Goal: Communication & Community: Answer question/provide support

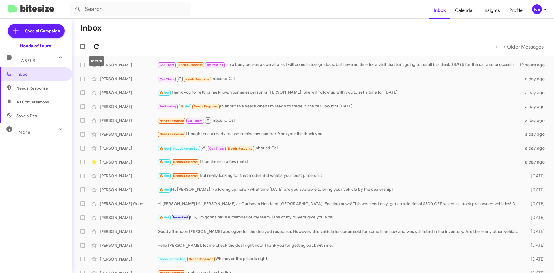
click at [95, 45] on icon at bounding box center [96, 46] width 5 height 5
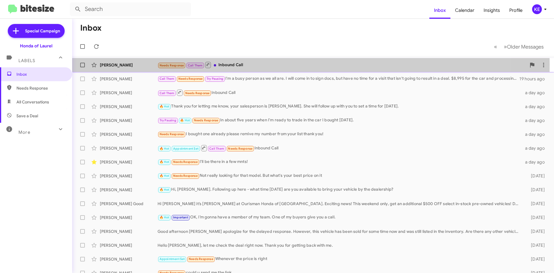
click at [127, 64] on div "[PERSON_NAME]" at bounding box center [129, 65] width 58 height 6
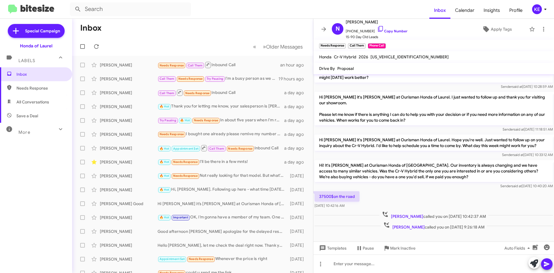
scroll to position [118, 0]
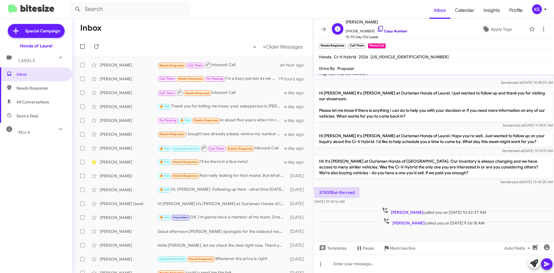
click at [378, 29] on icon at bounding box center [380, 29] width 5 height 6
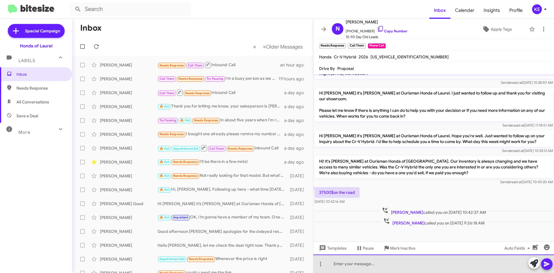
click at [385, 263] on div at bounding box center [434, 263] width 241 height 18
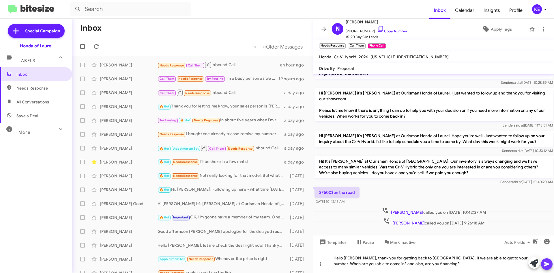
click at [544, 264] on icon at bounding box center [547, 263] width 7 height 7
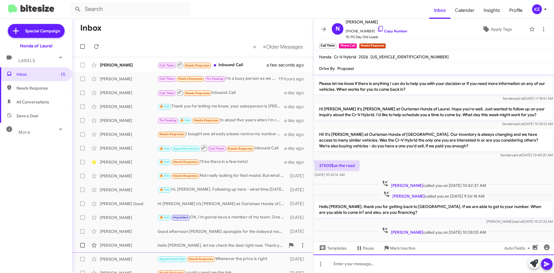
scroll to position [0, 0]
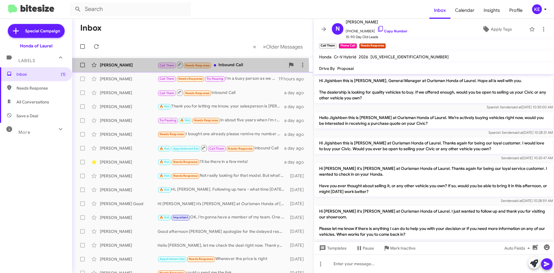
click at [151, 68] on div "[PERSON_NAME] Call Them Needs Response Inbound Call a few seconds ago" at bounding box center [193, 65] width 232 height 12
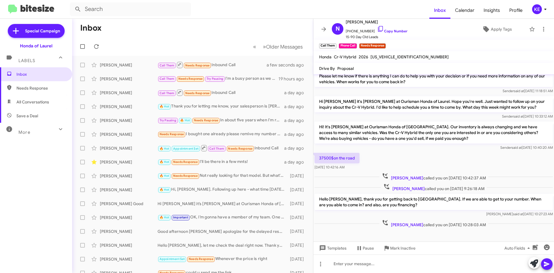
scroll to position [157, 0]
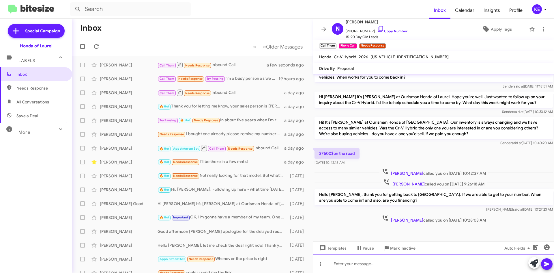
click at [419, 264] on div at bounding box center [434, 263] width 241 height 18
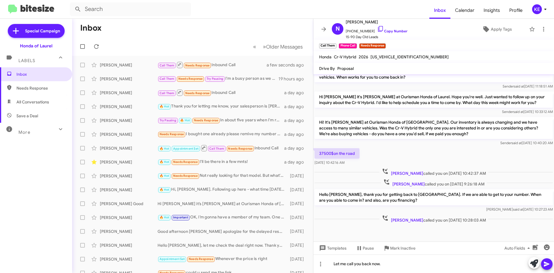
click at [546, 267] on span at bounding box center [547, 264] width 7 height 12
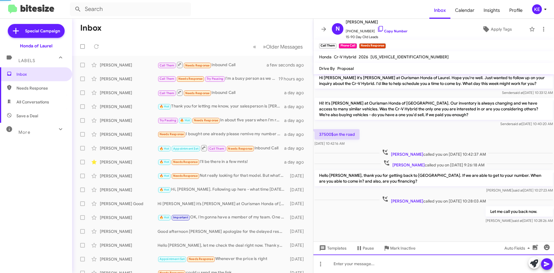
scroll to position [178, 0]
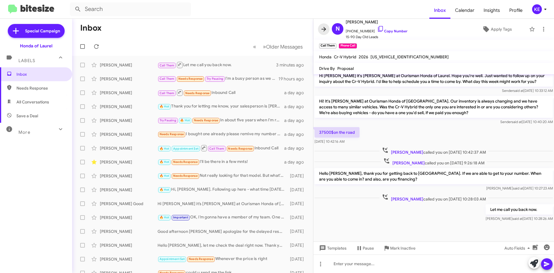
click at [326, 27] on icon at bounding box center [323, 29] width 7 height 7
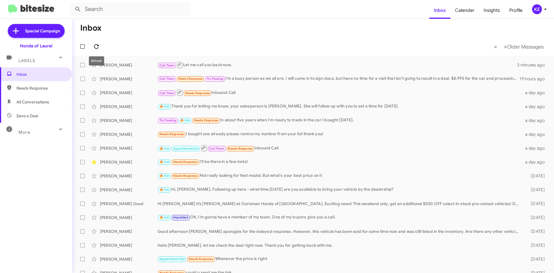
click at [96, 46] on icon at bounding box center [96, 46] width 7 height 7
